Goal: Register for event/course

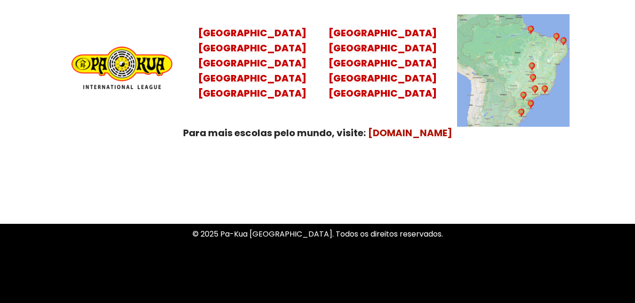
scroll to position [3735, 0]
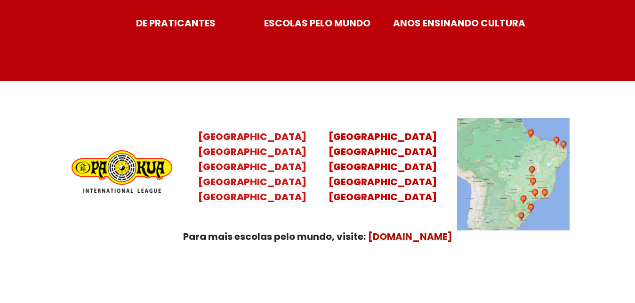
click at [258, 160] on mark "Santa Catarina Paraná São Paulo Rio de Janeiro" at bounding box center [252, 174] width 108 height 58
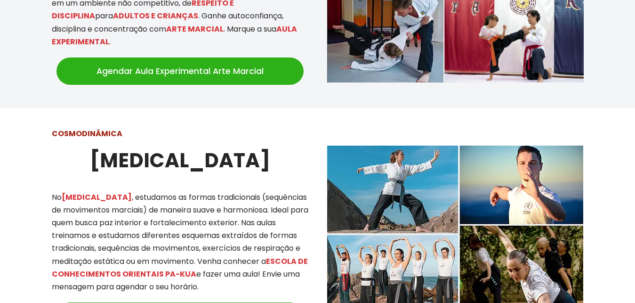
scroll to position [828, 0]
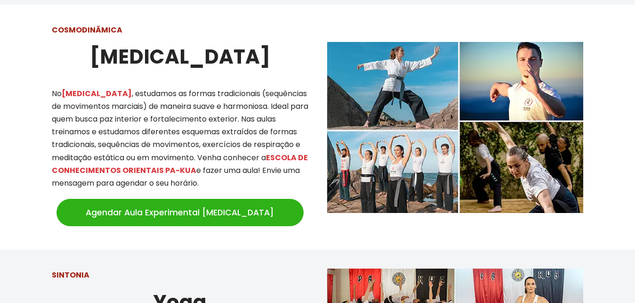
click at [187, 199] on link "Agendar Aula Experimental Tai Chi" at bounding box center [179, 212] width 247 height 27
click at [190, 199] on link "Agendar Aula Experimental Tai Chi" at bounding box center [179, 212] width 247 height 27
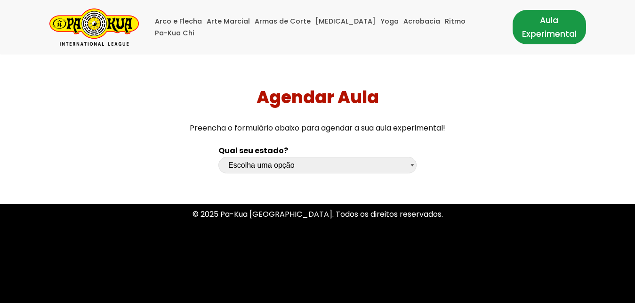
click at [533, 28] on link "Aula Experimental" at bounding box center [548, 27] width 73 height 34
click at [526, 28] on link "Aula Experimental" at bounding box center [548, 27] width 73 height 34
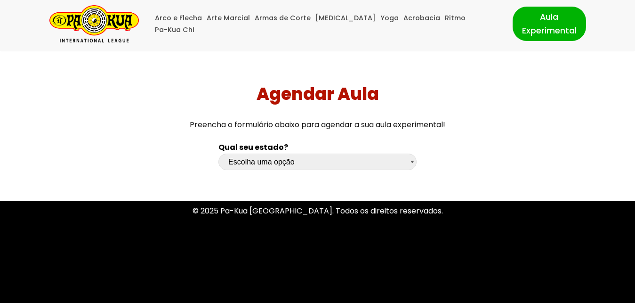
scroll to position [7, 0]
